Goal: Task Accomplishment & Management: Complete application form

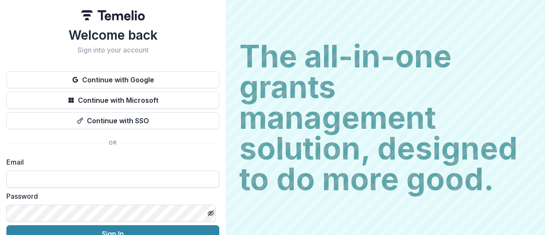
click at [160, 175] on input at bounding box center [112, 178] width 213 height 17
type input "**********"
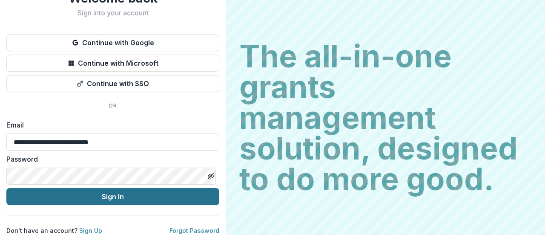
click at [116, 196] on button "Sign In" at bounding box center [112, 196] width 213 height 17
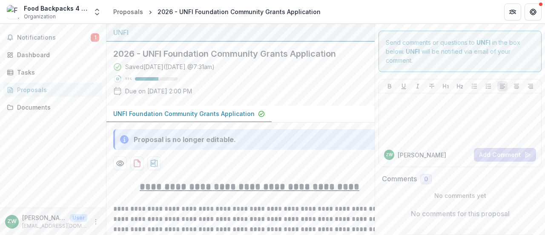
click at [321, 98] on div "Saved [DATE] ( [DATE] 7:31am ) 55 % Due on [DATE] 2:00 PM" at bounding box center [233, 80] width 241 height 37
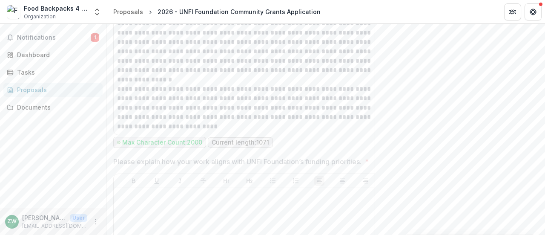
scroll to position [1723, 0]
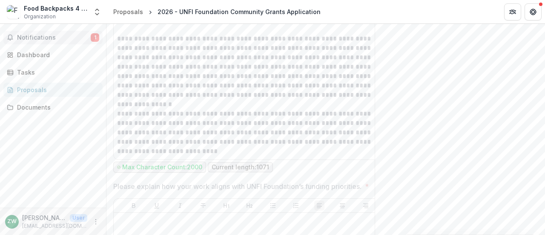
click at [49, 33] on button "Notifications 1" at bounding box center [52, 38] width 99 height 14
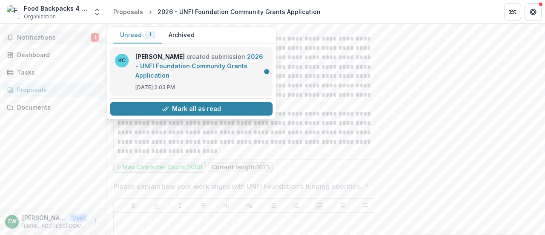
click at [167, 67] on link "2026 - UNFI Foundation Community Grants Application" at bounding box center [199, 66] width 128 height 26
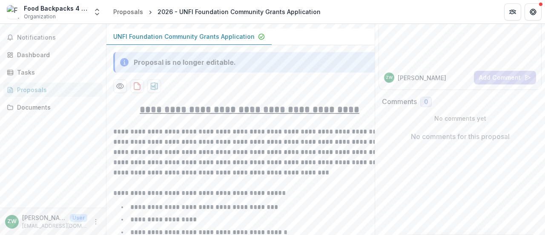
scroll to position [87, 0]
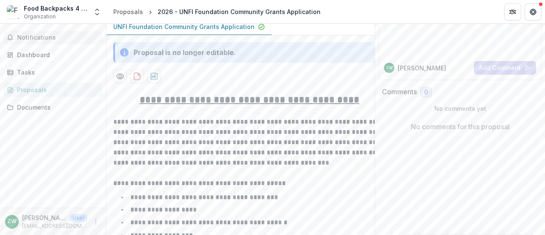
click at [42, 37] on span "Notifications" at bounding box center [58, 37] width 82 height 7
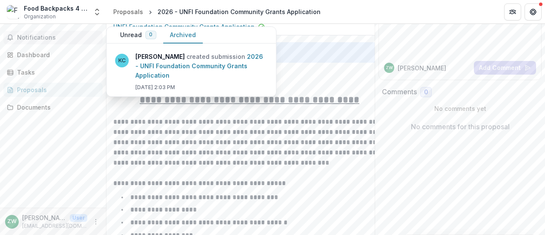
click at [170, 32] on button "Archived" at bounding box center [183, 35] width 40 height 17
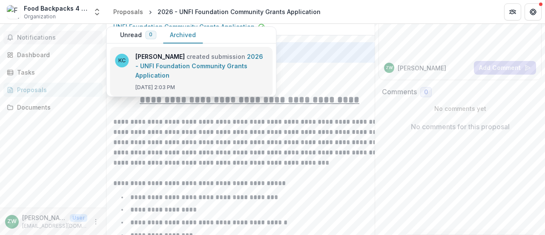
click at [151, 68] on link "2026 - UNFI Foundation Community Grants Application" at bounding box center [199, 66] width 128 height 26
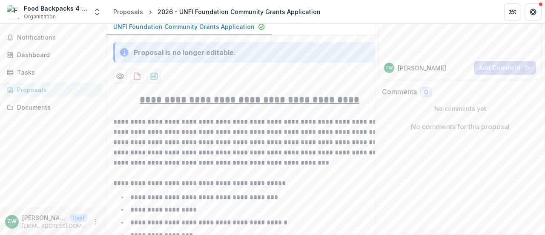
scroll to position [0, 0]
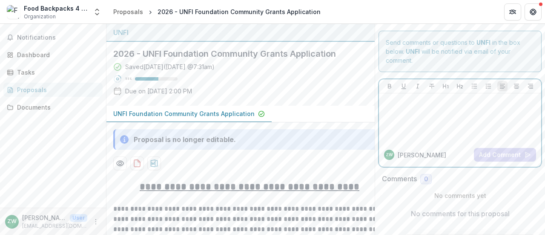
click at [418, 103] on p at bounding box center [461, 101] width 156 height 9
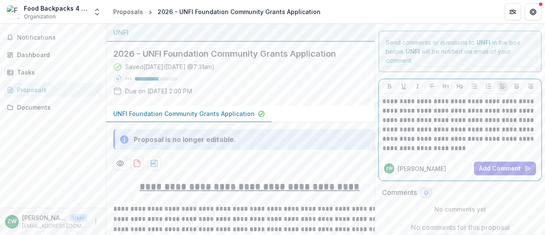
click at [403, 137] on p "**********" at bounding box center [461, 125] width 156 height 56
click at [450, 150] on p "**********" at bounding box center [461, 125] width 156 height 56
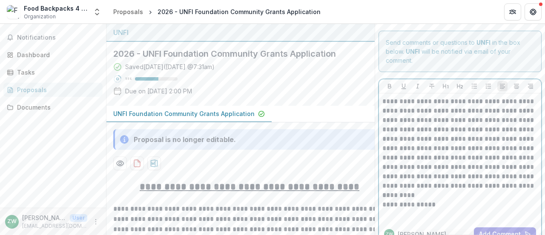
click at [393, 194] on p "*********" at bounding box center [461, 194] width 156 height 9
click at [387, 212] on p at bounding box center [461, 213] width 156 height 9
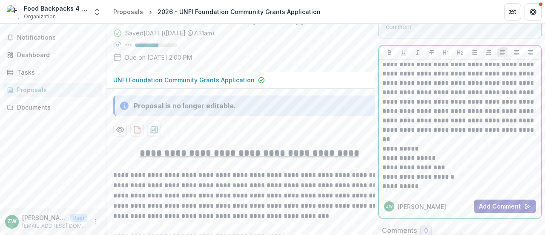
scroll to position [32, 0]
click at [506, 207] on button "Add Comment" at bounding box center [505, 206] width 62 height 14
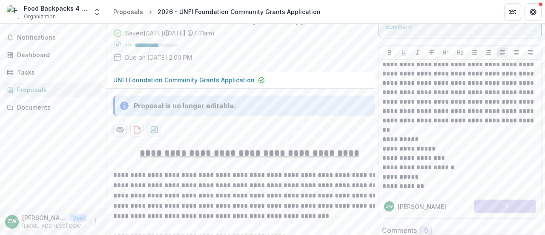
scroll to position [0, 0]
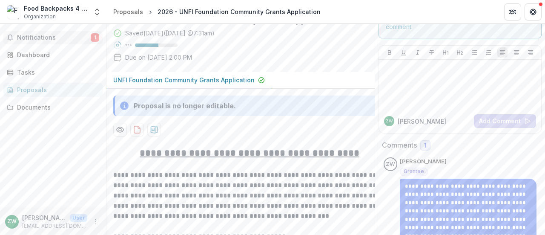
click at [80, 39] on span "Notifications" at bounding box center [54, 37] width 74 height 7
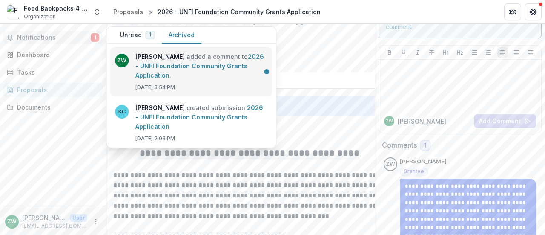
click at [143, 58] on link "2026 - UNFI Foundation Community Grants Application" at bounding box center [199, 66] width 129 height 26
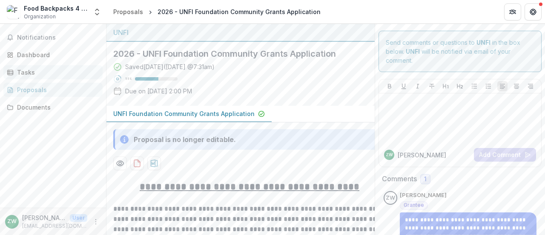
click at [43, 72] on div "Tasks" at bounding box center [56, 72] width 79 height 9
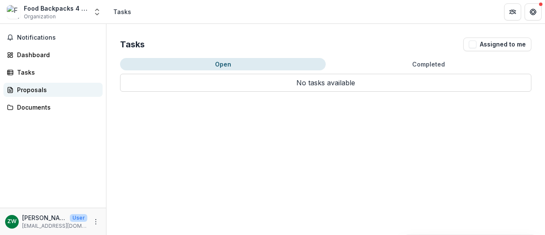
click at [47, 93] on div "Proposals" at bounding box center [56, 89] width 79 height 9
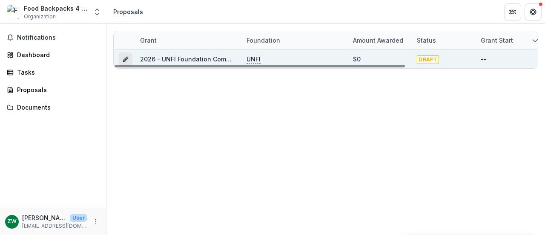
click at [124, 56] on icon "Grant fc8c3592-9f6e-4751-bce5-cb5863d4c839" at bounding box center [125, 59] width 7 height 7
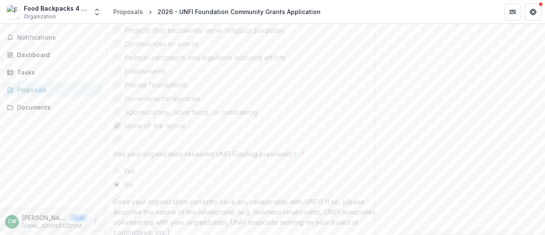
scroll to position [1064, 0]
